Goal: Information Seeking & Learning: Compare options

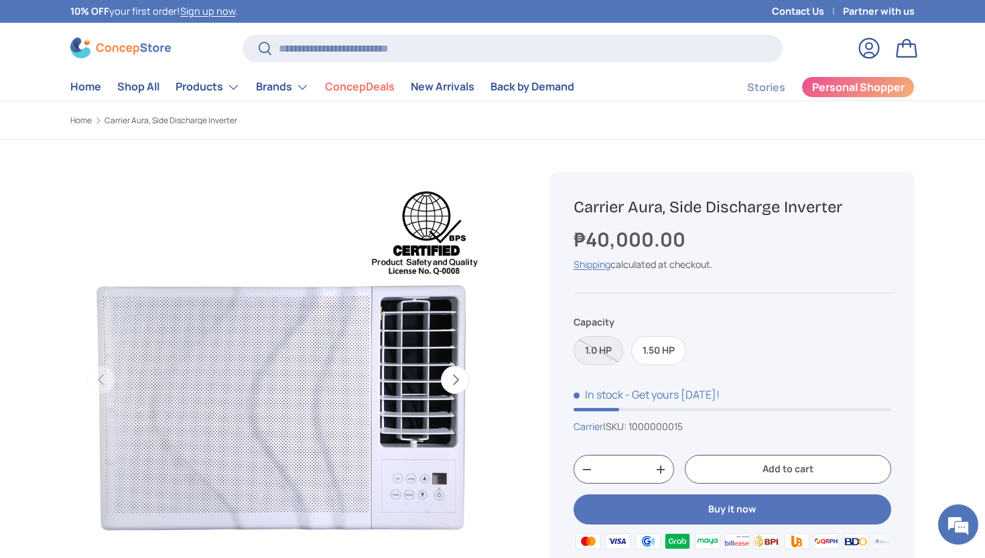
click at [605, 346] on label "1.0 HP" at bounding box center [598, 350] width 50 height 29
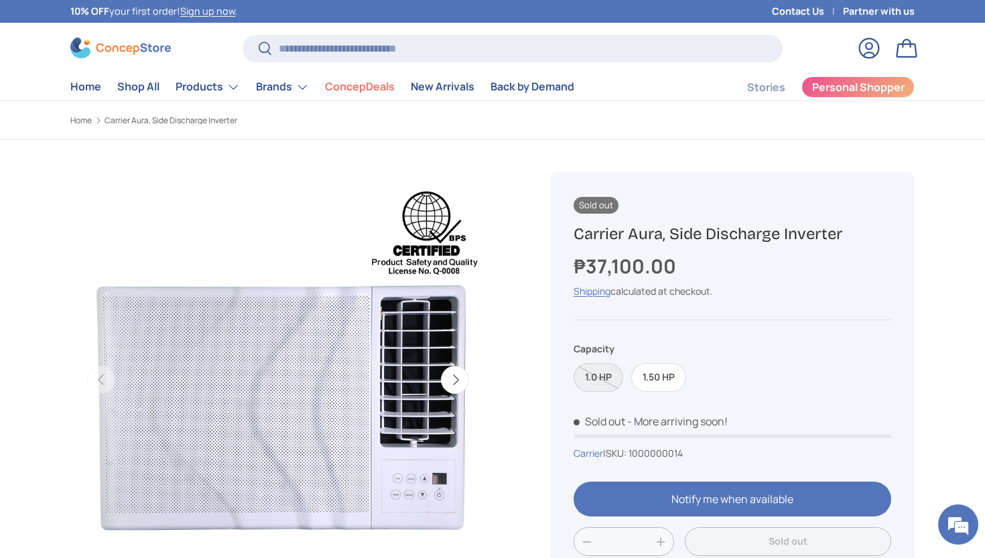
click at [603, 373] on label "1.0 HP" at bounding box center [598, 377] width 50 height 29
click at [659, 370] on label "1.50 HP" at bounding box center [658, 377] width 55 height 29
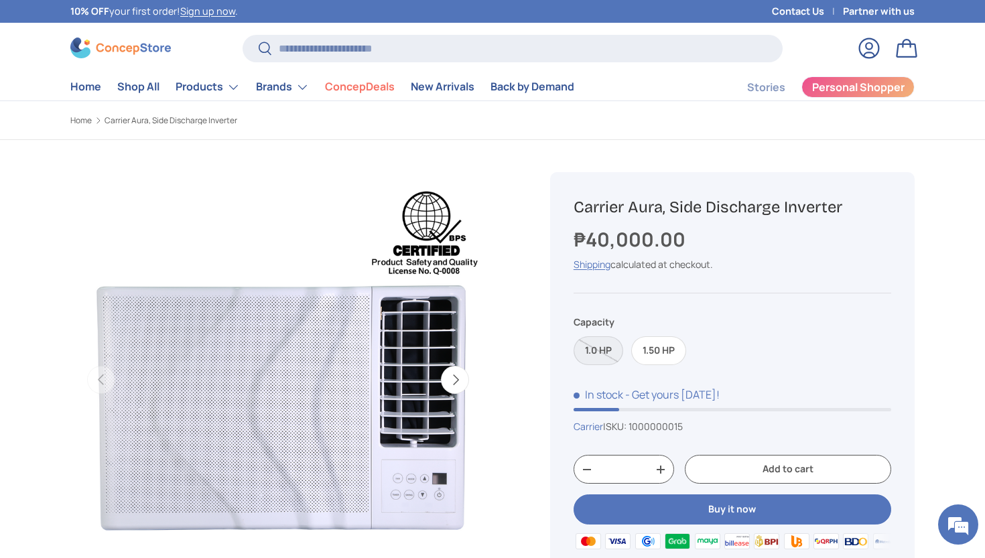
click at [603, 352] on label "1.0 HP" at bounding box center [598, 350] width 50 height 29
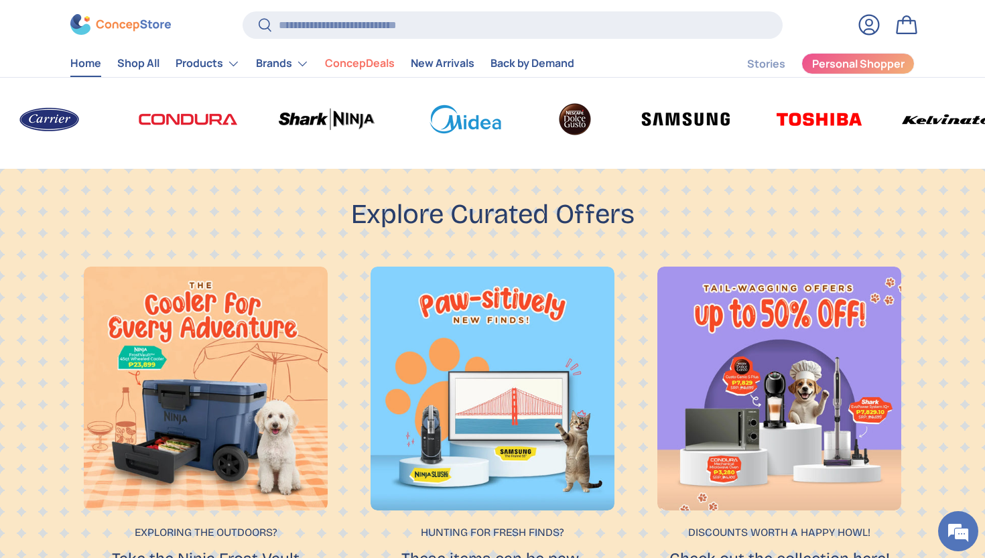
scroll to position [620, 0]
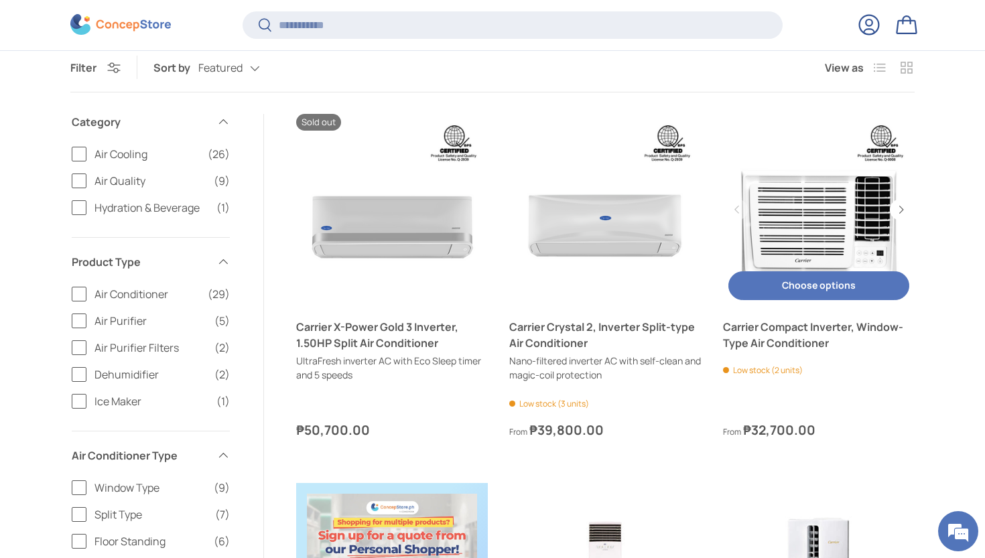
scroll to position [419, 0]
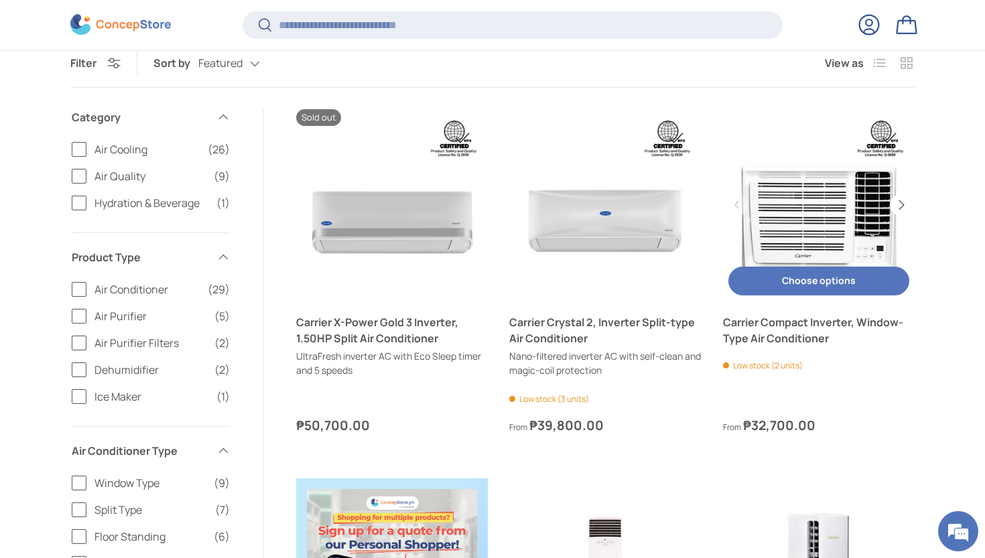
click at [902, 202] on button "Next" at bounding box center [900, 204] width 21 height 21
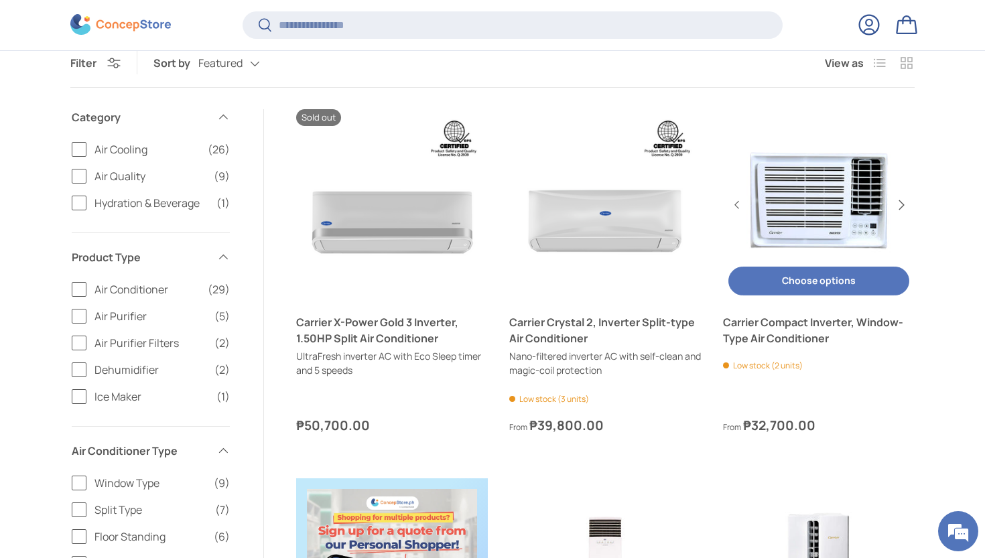
click at [902, 202] on button "Next" at bounding box center [900, 204] width 21 height 21
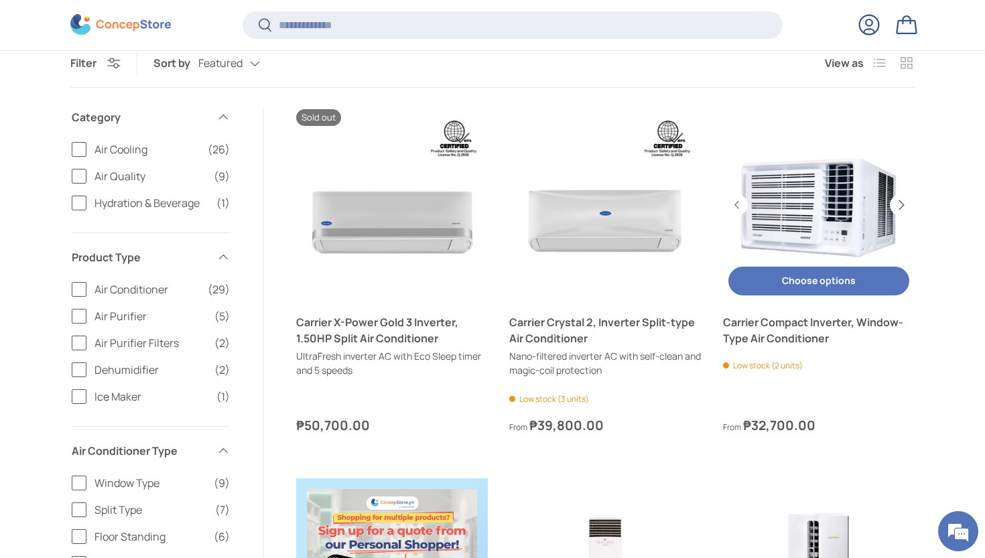
click at [902, 202] on button "Next" at bounding box center [900, 204] width 21 height 21
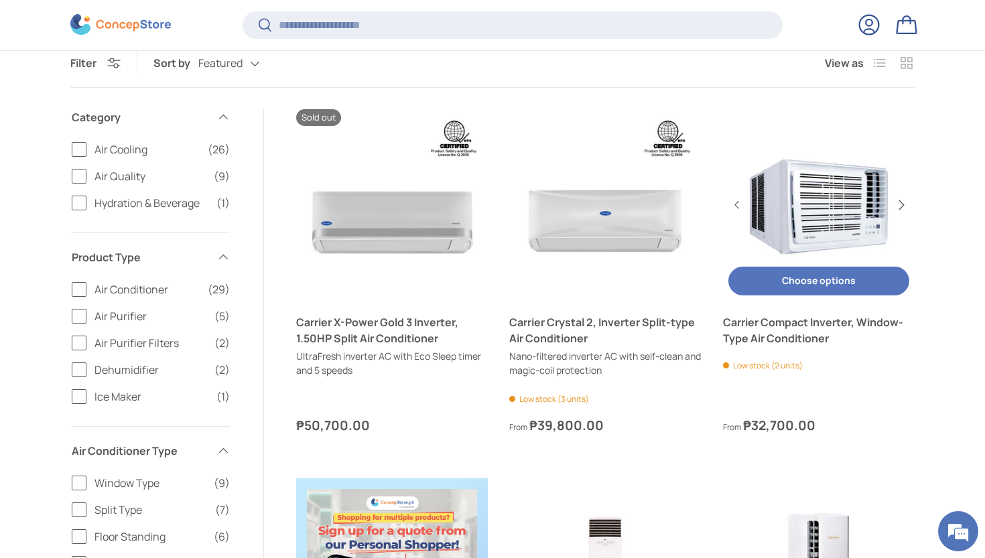
click at [902, 202] on button "Next" at bounding box center [900, 204] width 21 height 21
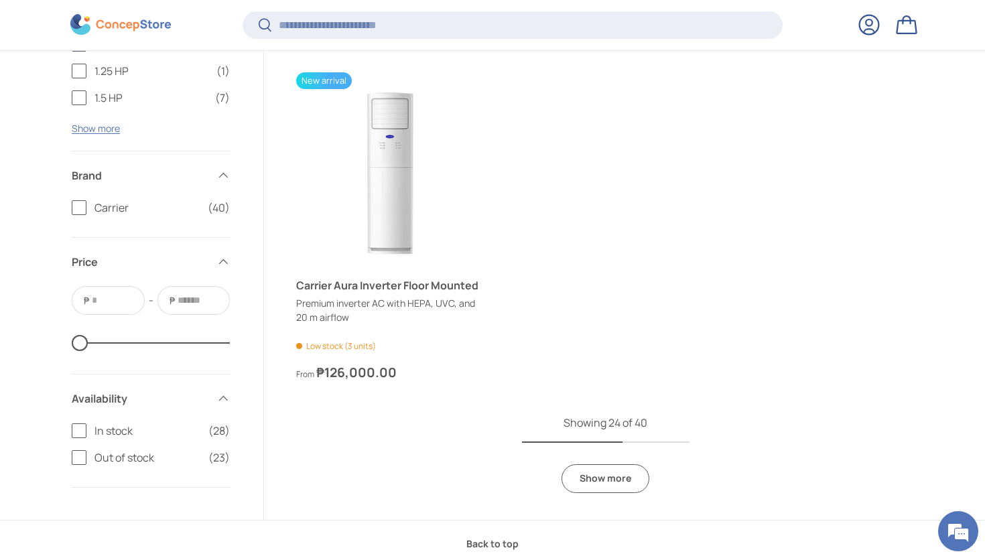
scroll to position [3390, 0]
click at [610, 471] on link "Show more" at bounding box center [605, 476] width 88 height 29
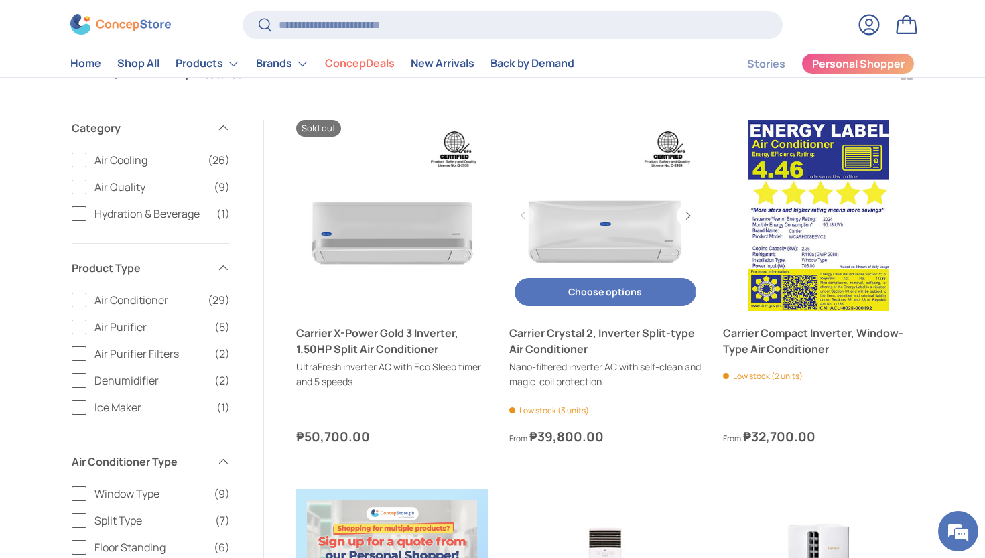
scroll to position [410, 0]
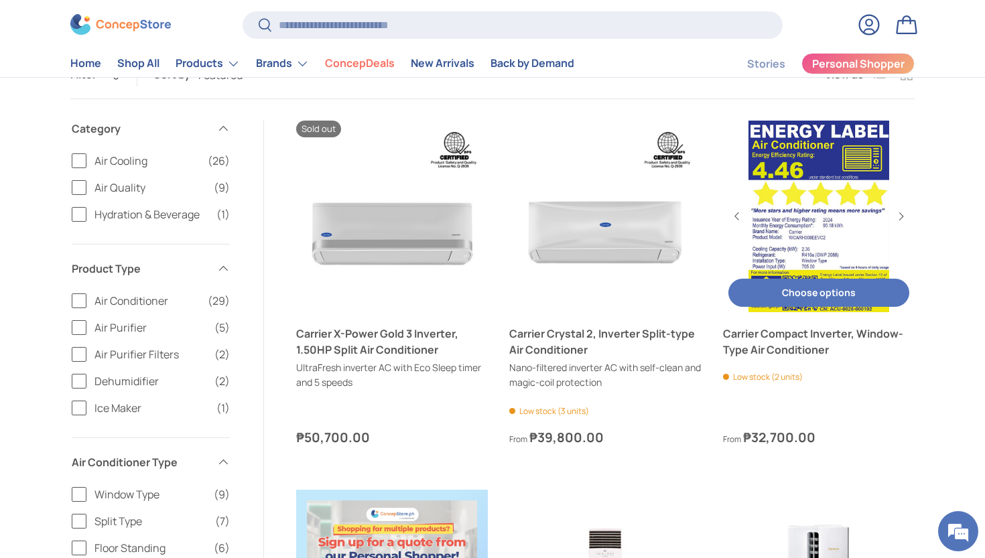
click at [805, 296] on button "Choose options Choose options" at bounding box center [818, 293] width 181 height 29
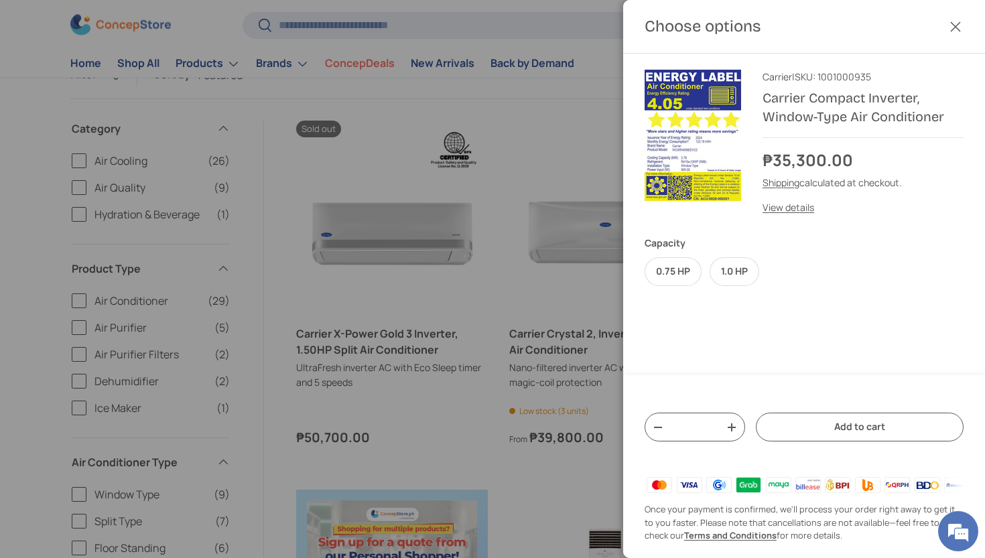
scroll to position [0, 0]
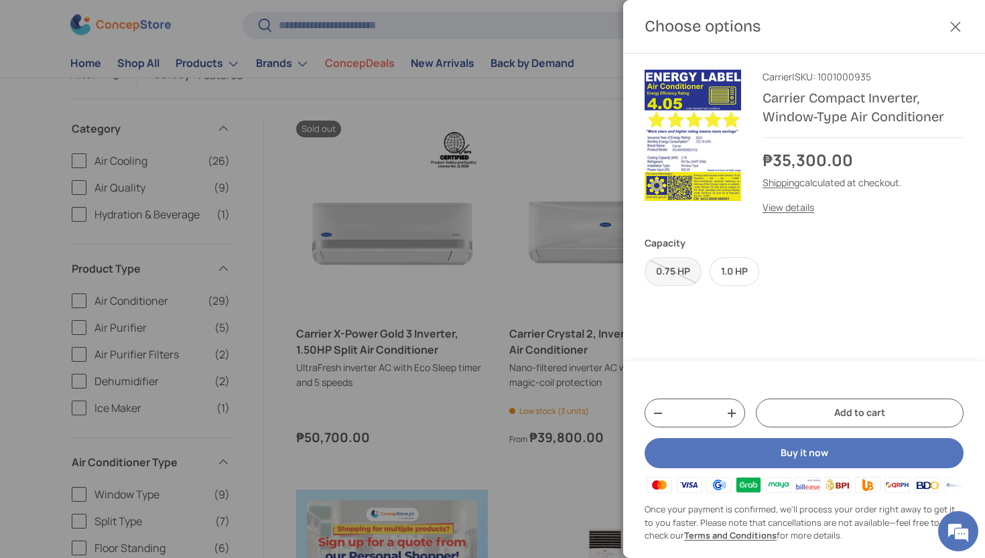
click at [957, 25] on button "Close" at bounding box center [954, 26] width 29 height 29
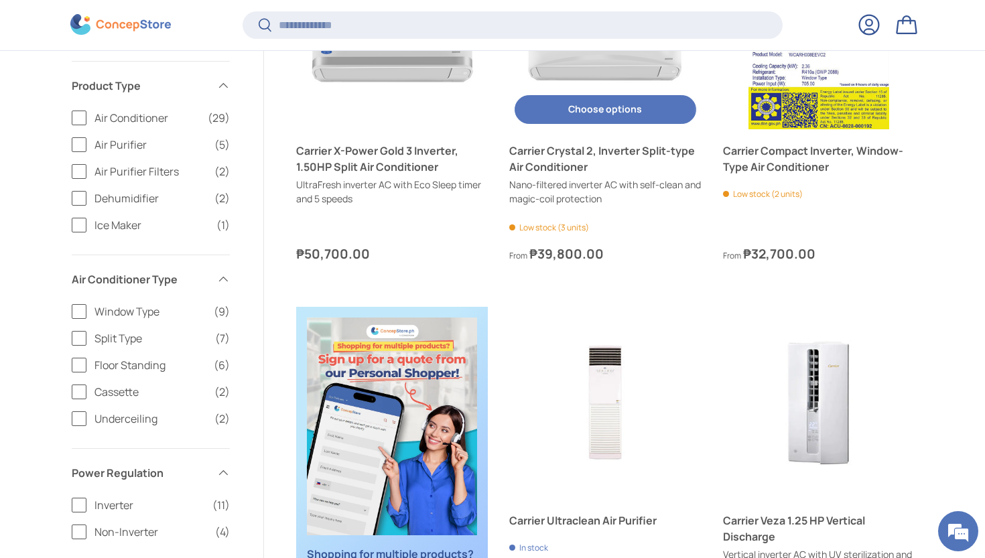
scroll to position [591, 0]
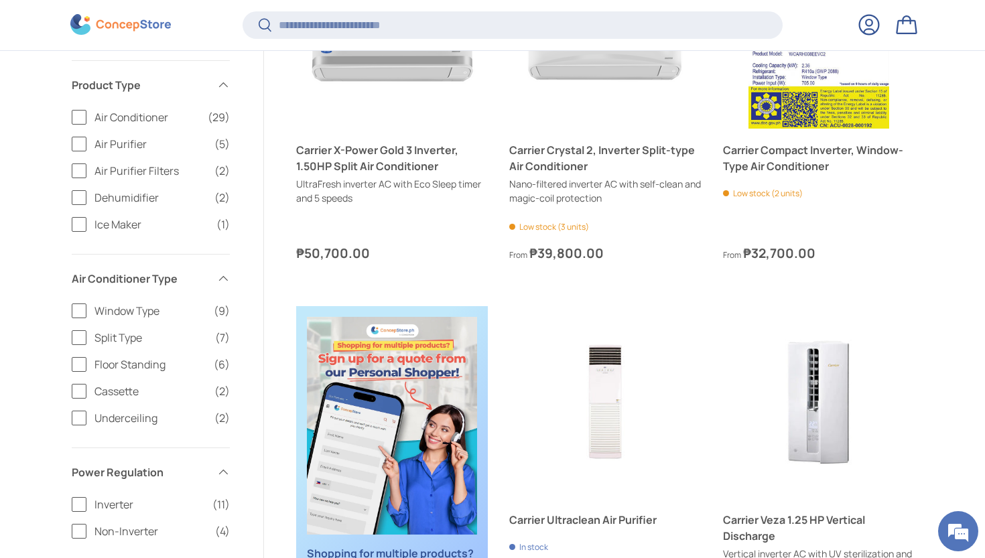
click at [80, 308] on label "Window Type (9)" at bounding box center [151, 311] width 158 height 16
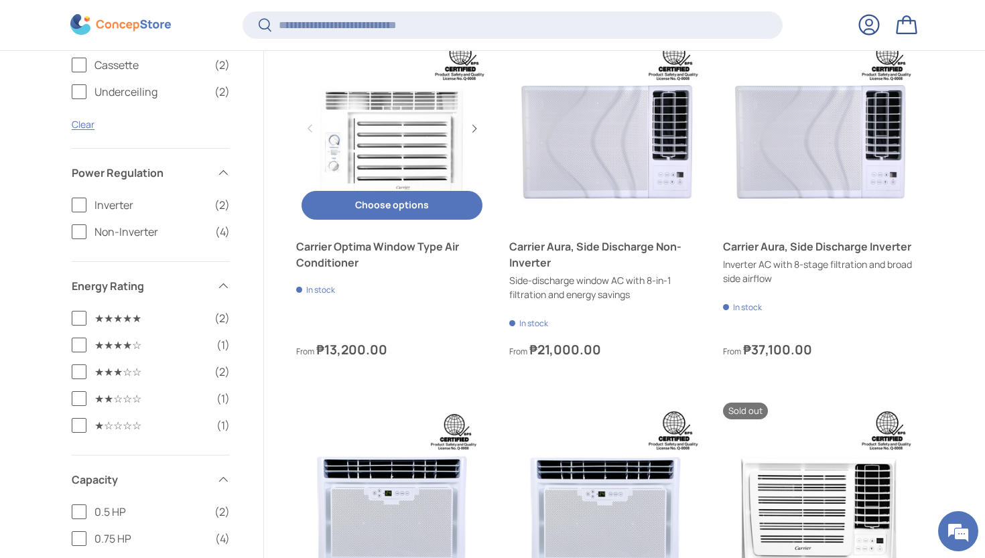
scroll to position [865, 0]
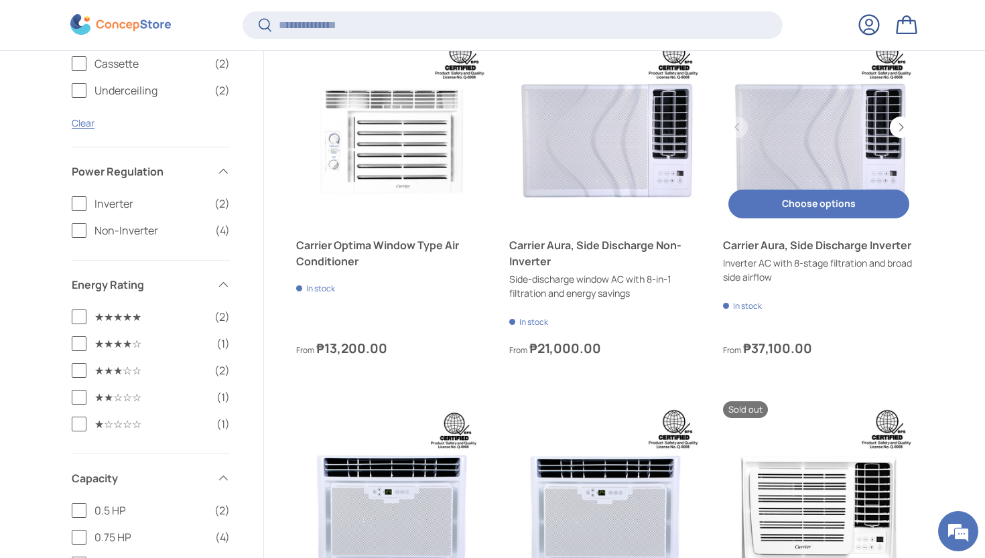
click at [803, 208] on button "Choose options Choose options" at bounding box center [818, 204] width 181 height 29
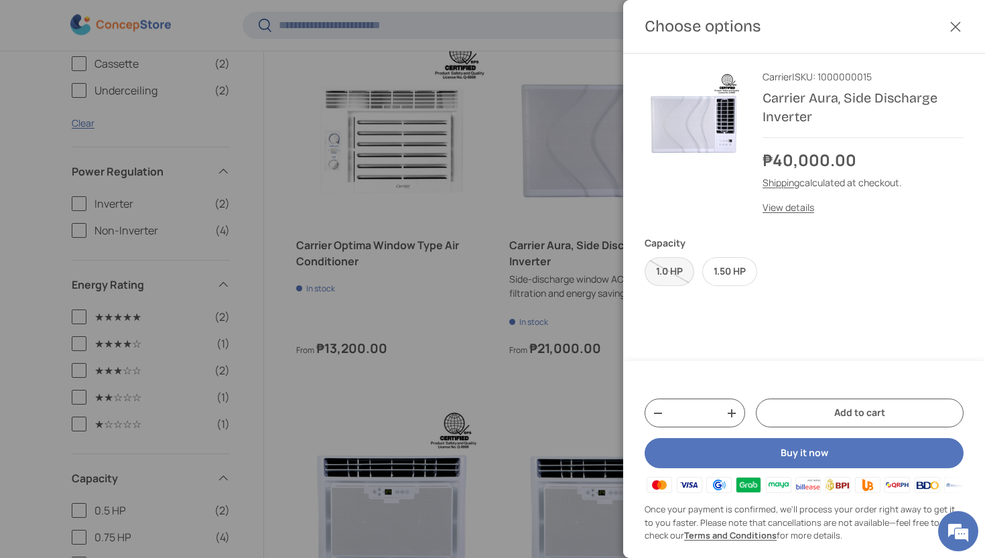
click at [678, 272] on label "1.0 HP" at bounding box center [669, 271] width 50 height 29
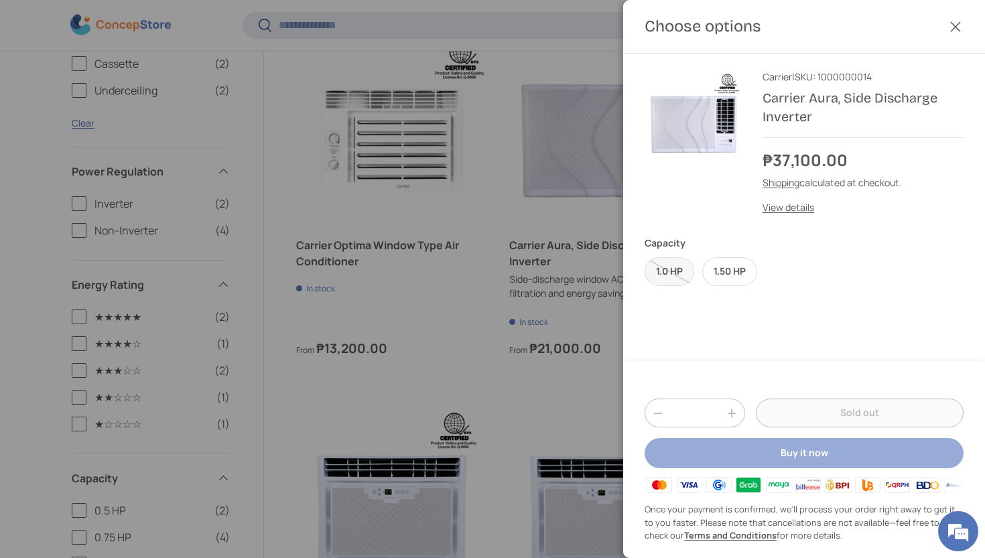
click at [957, 30] on button "Close" at bounding box center [954, 26] width 29 height 29
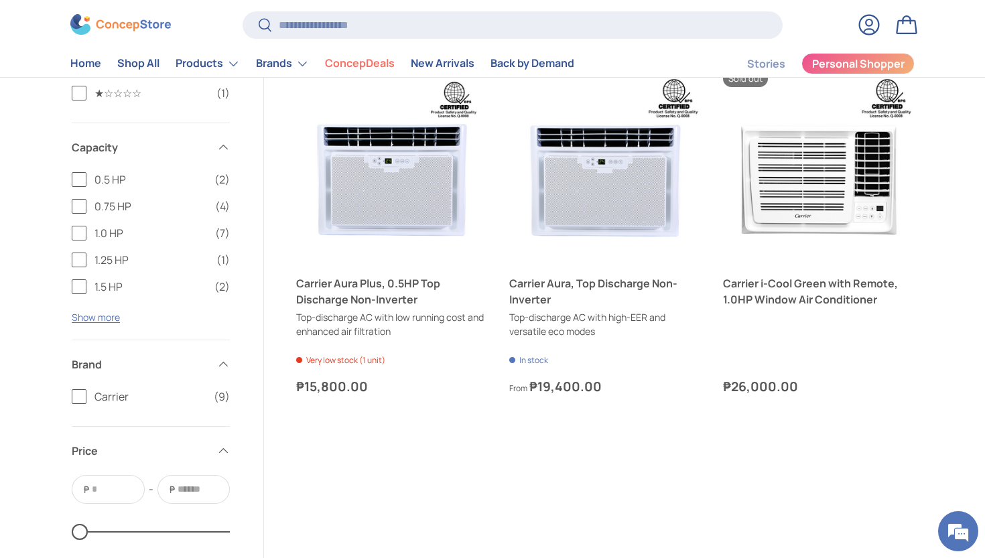
scroll to position [1197, 0]
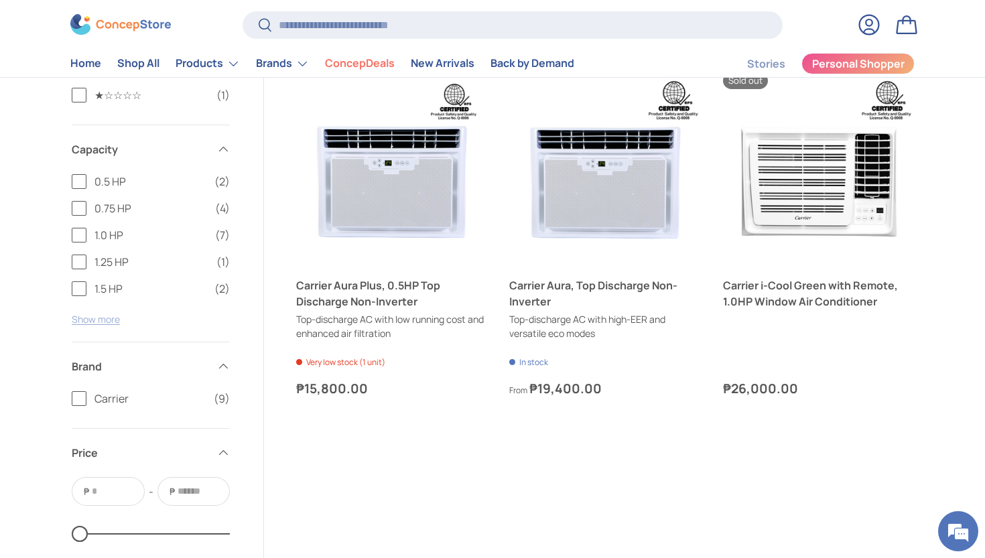
click at [108, 320] on button "Show more" at bounding box center [96, 319] width 48 height 13
click at [107, 316] on span "2.5 HP" at bounding box center [151, 315] width 114 height 16
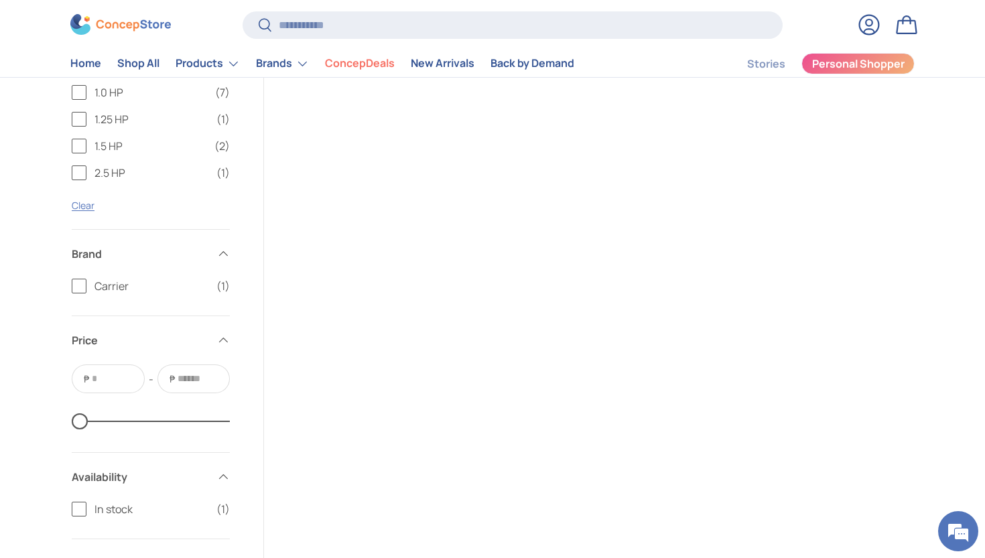
scroll to position [422, 0]
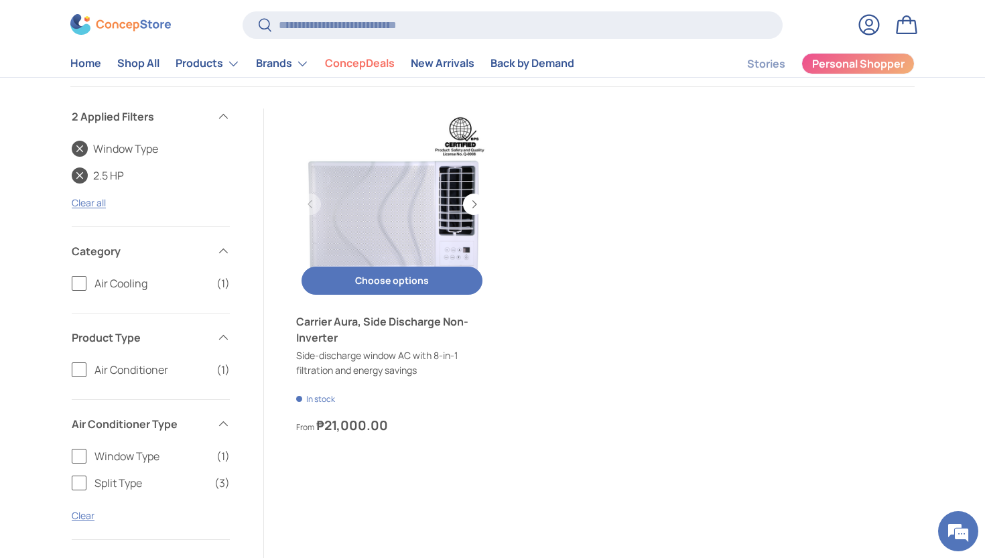
click at [395, 283] on button "Choose options Choose options" at bounding box center [391, 281] width 181 height 29
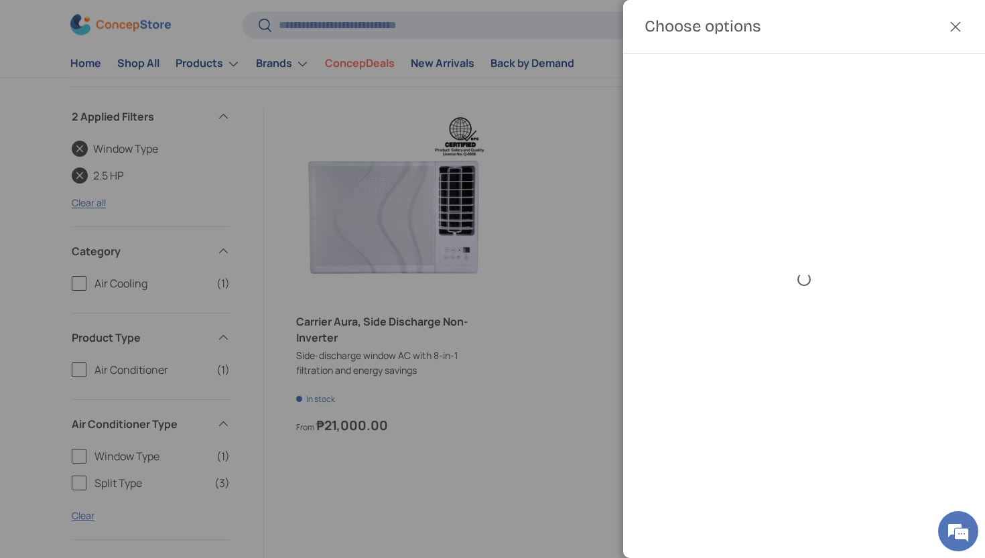
scroll to position [0, 0]
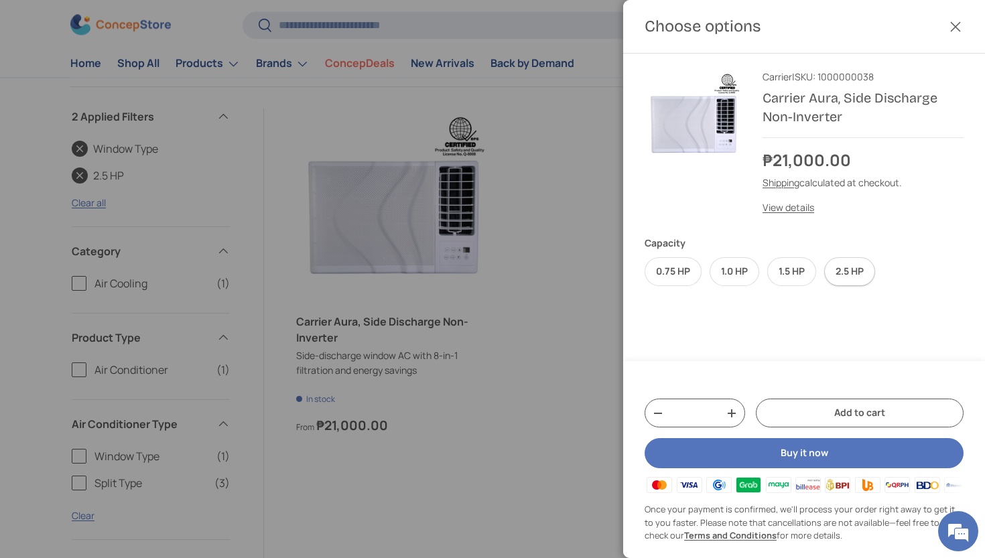
click at [855, 271] on label "2.5 HP" at bounding box center [849, 271] width 51 height 29
